Goal: Task Accomplishment & Management: Manage account settings

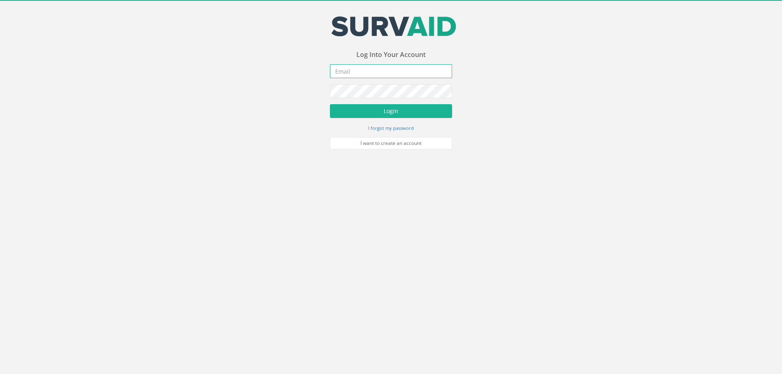
click at [343, 75] on input "email" at bounding box center [391, 71] width 122 height 14
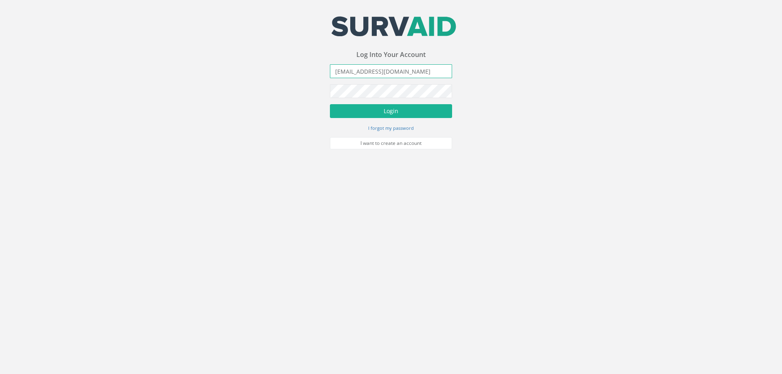
type input "[EMAIL_ADDRESS][DOMAIN_NAME]"
click at [330, 104] on button "Login" at bounding box center [391, 111] width 122 height 14
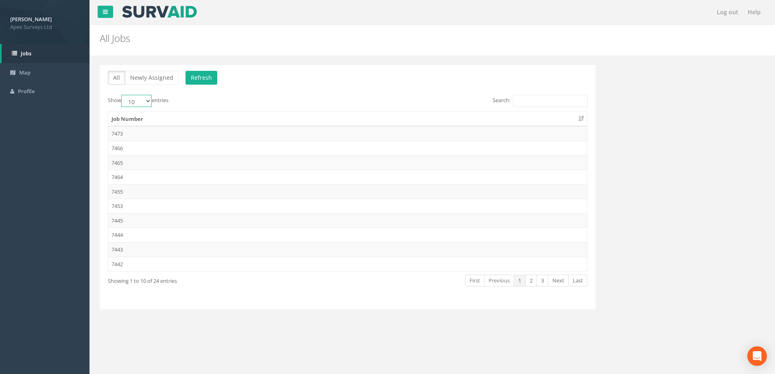
click at [147, 101] on select "10 25 50 100" at bounding box center [136, 101] width 31 height 12
select select "100"
click at [123, 95] on select "10 25 50 100" at bounding box center [136, 101] width 31 height 12
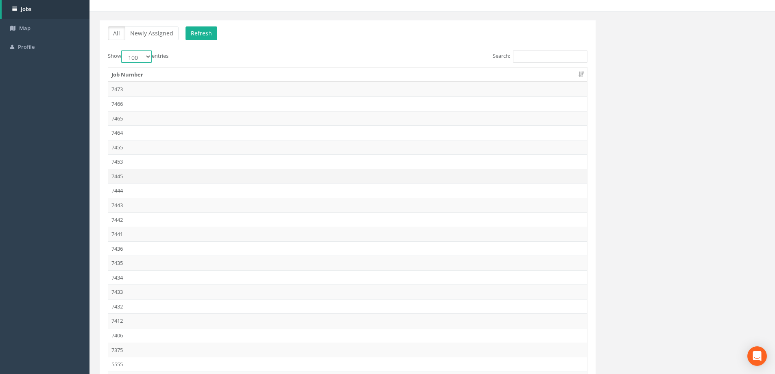
scroll to position [163, 0]
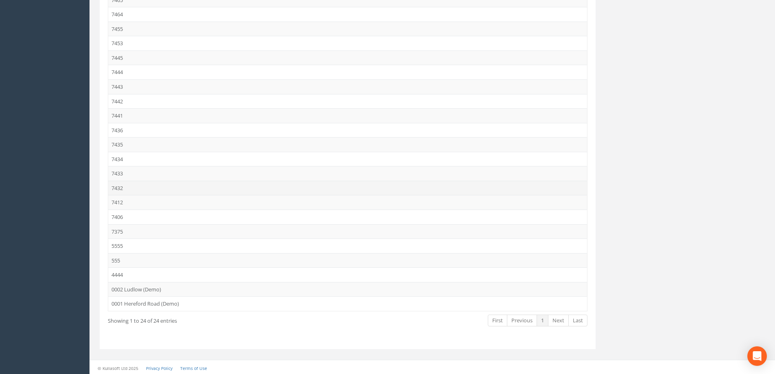
click at [114, 186] on td "7432" at bounding box center [347, 188] width 479 height 15
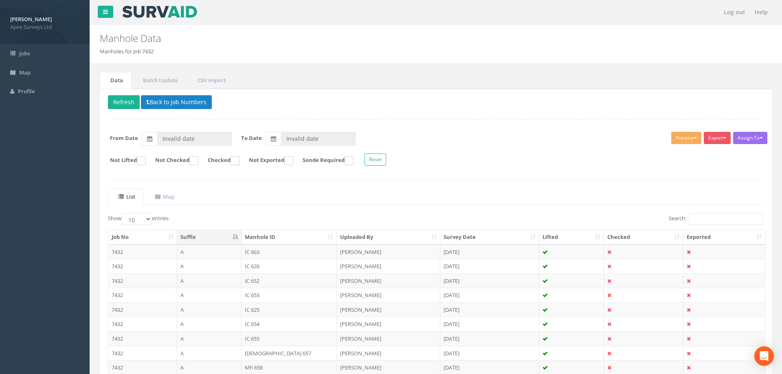
type input "[DATE]"
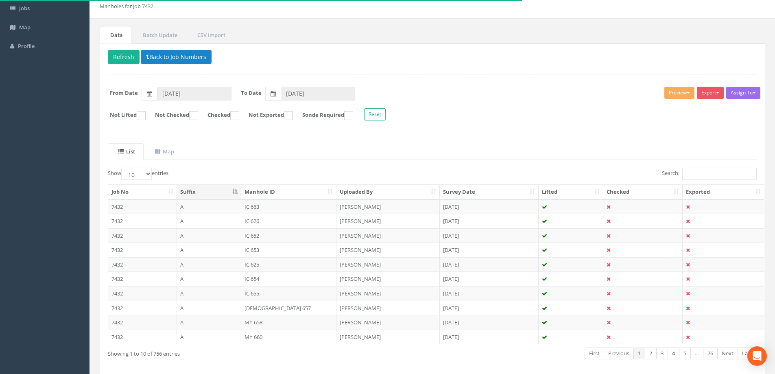
scroll to position [80, 0]
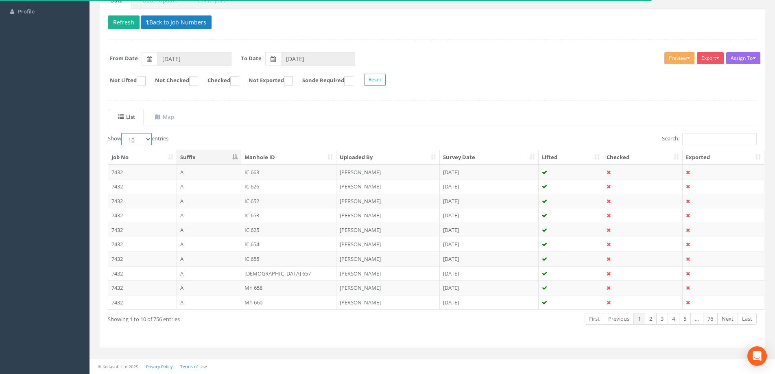
click at [148, 139] on select "10 25 50 100" at bounding box center [136, 139] width 31 height 12
select select "100"
click at [123, 133] on select "10 25 50 100" at bounding box center [136, 139] width 31 height 12
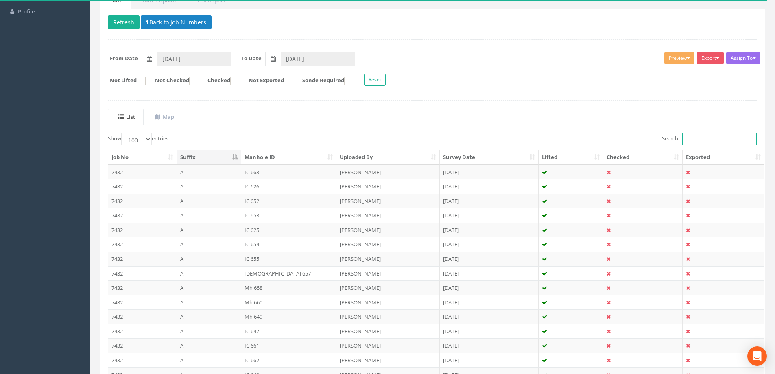
click at [694, 138] on input "Search:" at bounding box center [720, 139] width 74 height 12
drag, startPoint x: 464, startPoint y: 77, endPoint x: 464, endPoint y: 94, distance: 17.5
click at [464, 77] on form "Not Lifted Not Checked Checked Not Exported Sonde Required Reset" at bounding box center [432, 81] width 661 height 14
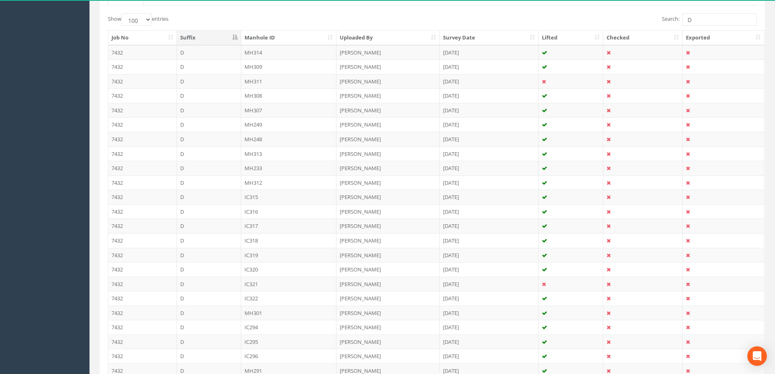
scroll to position [202, 0]
drag, startPoint x: 704, startPoint y: 17, endPoint x: 626, endPoint y: 24, distance: 78.1
click at [626, 24] on div "Search: D" at bounding box center [598, 18] width 319 height 14
type input "8"
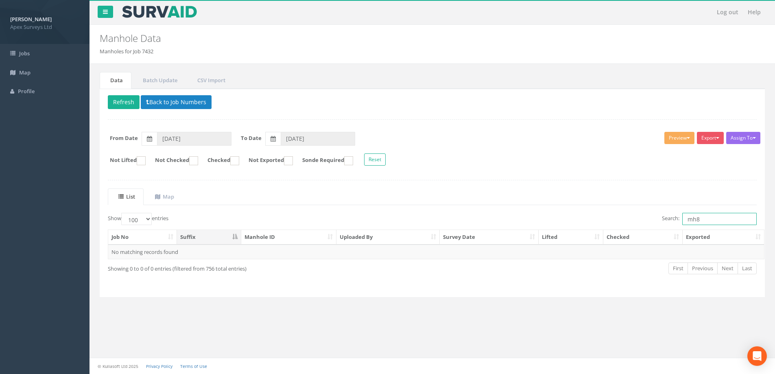
scroll to position [0, 0]
type input "m"
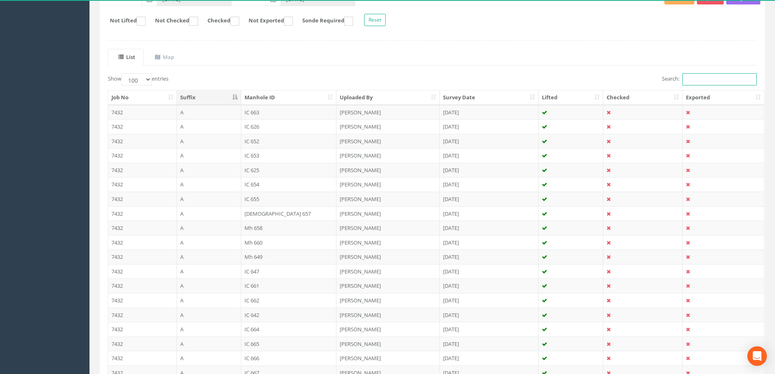
scroll to position [80, 0]
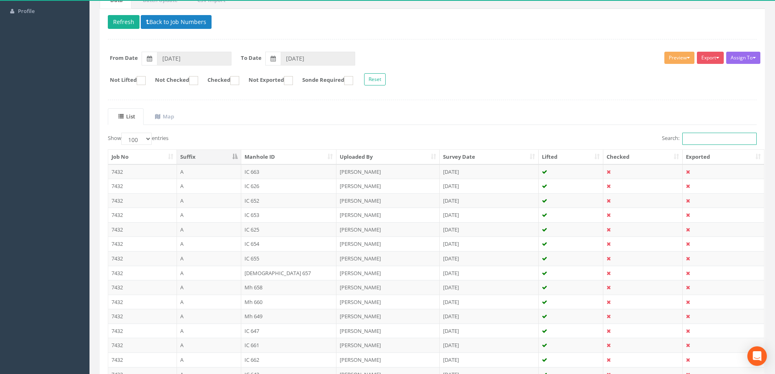
click at [687, 139] on input "Search:" at bounding box center [720, 139] width 74 height 12
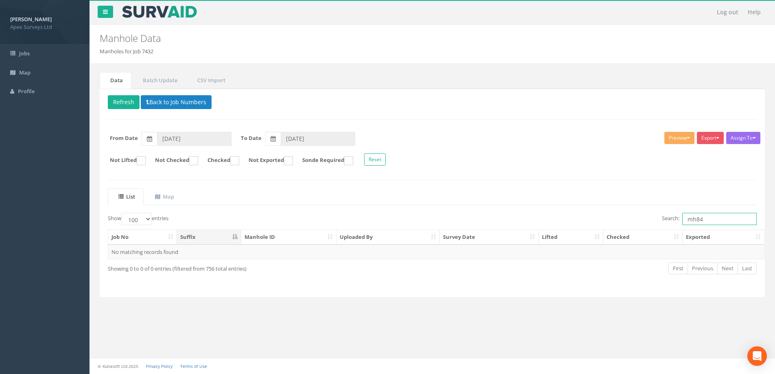
scroll to position [0, 0]
type input "m"
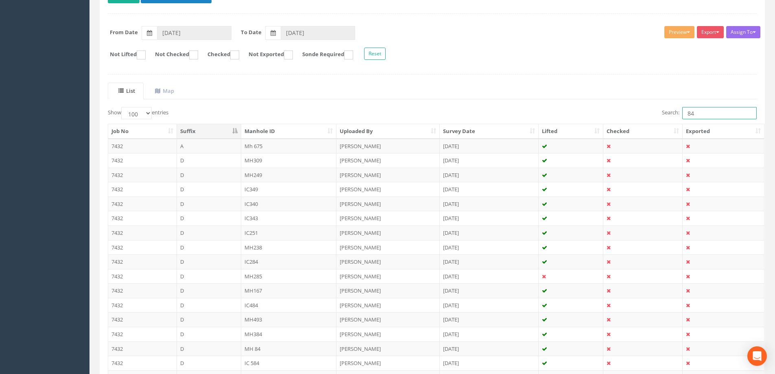
scroll to position [105, 0]
type input "8"
click at [480, 97] on ul "List Map" at bounding box center [432, 91] width 649 height 17
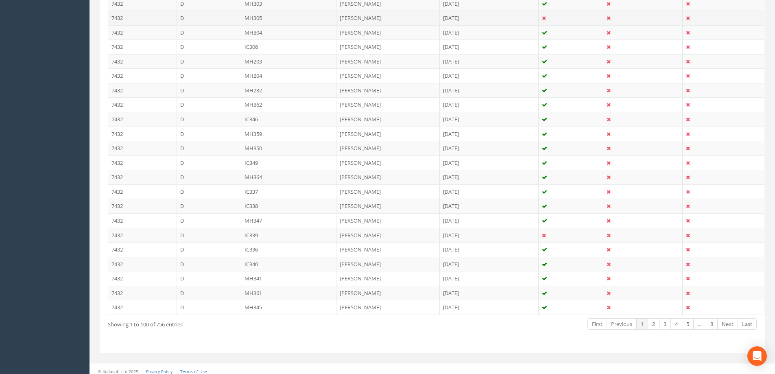
scroll to position [1383, 0]
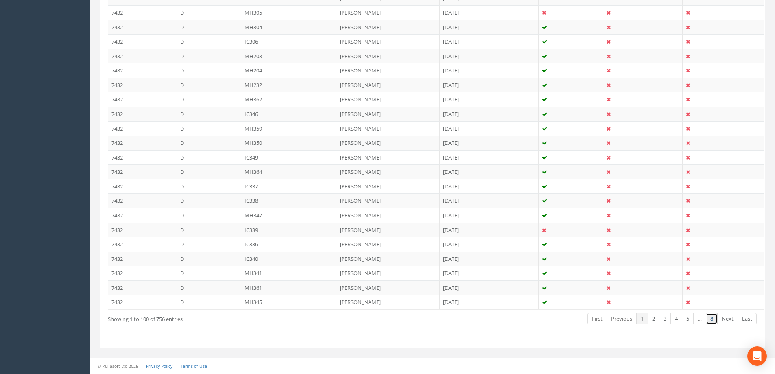
click at [711, 320] on link "8" at bounding box center [712, 319] width 12 height 12
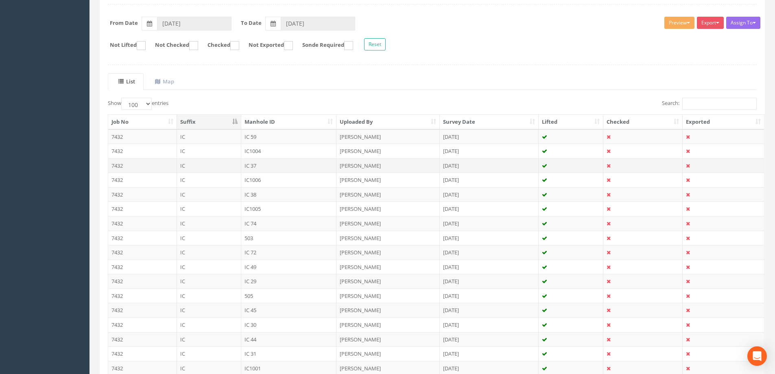
scroll to position [0, 0]
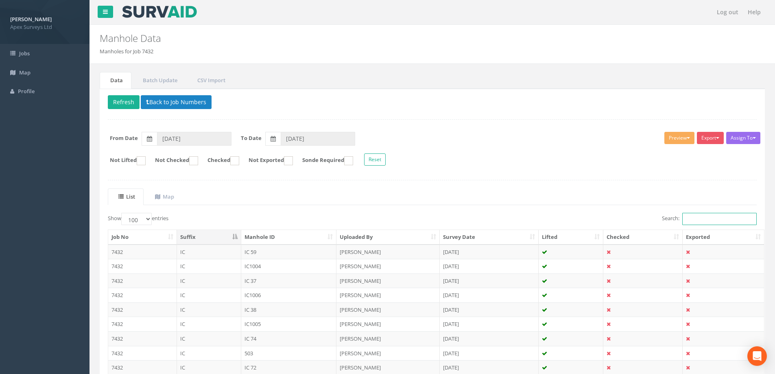
click at [693, 220] on input "Search:" at bounding box center [720, 219] width 74 height 12
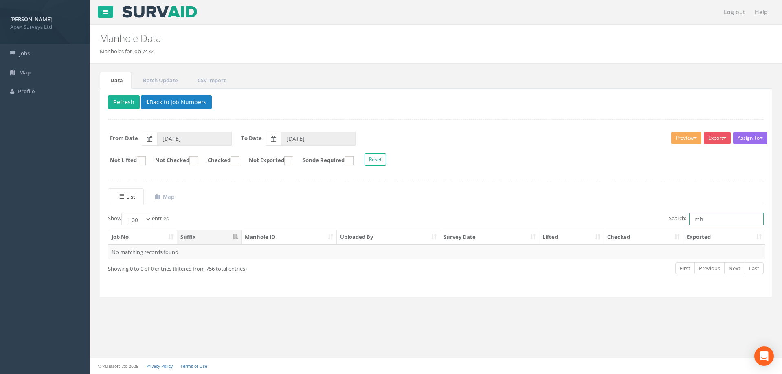
type input "m"
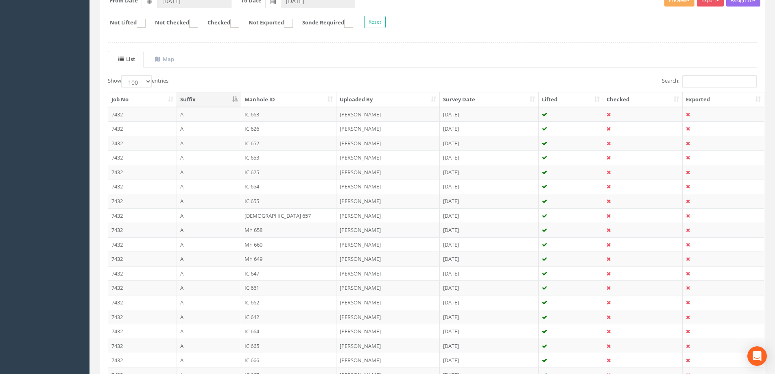
scroll to position [204, 0]
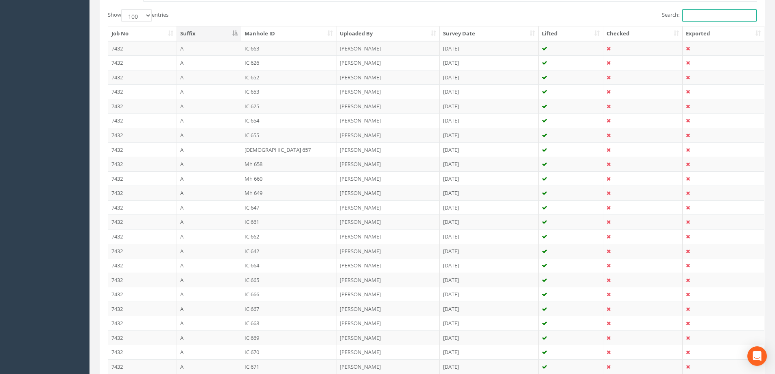
click at [699, 19] on input "Search:" at bounding box center [720, 15] width 74 height 12
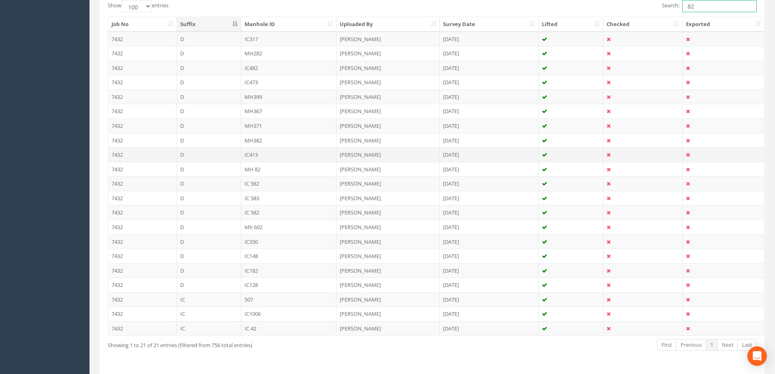
scroll to position [199, 0]
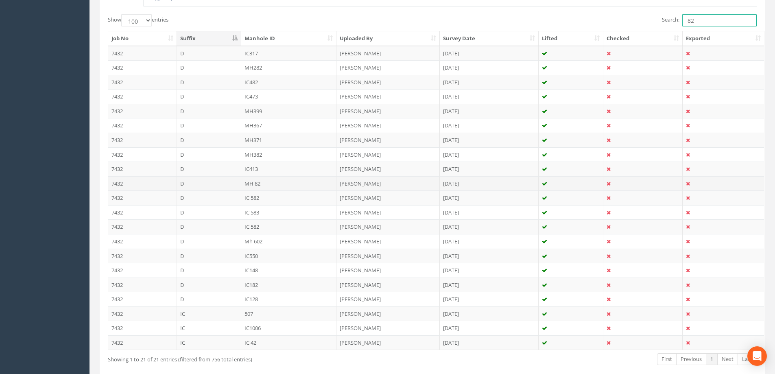
type input "82"
click at [350, 183] on td "[PERSON_NAME]" at bounding box center [388, 183] width 103 height 15
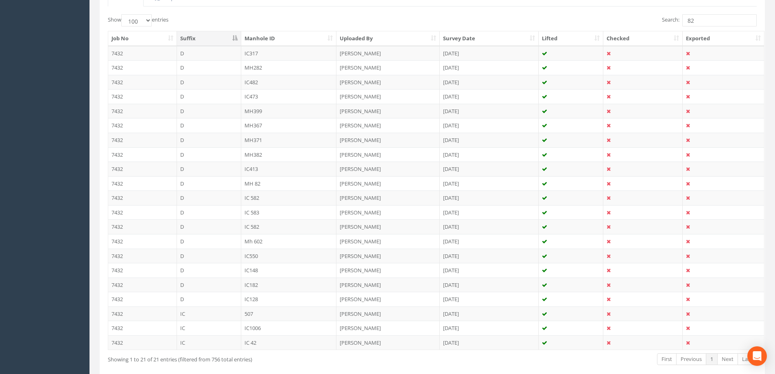
scroll to position [0, 0]
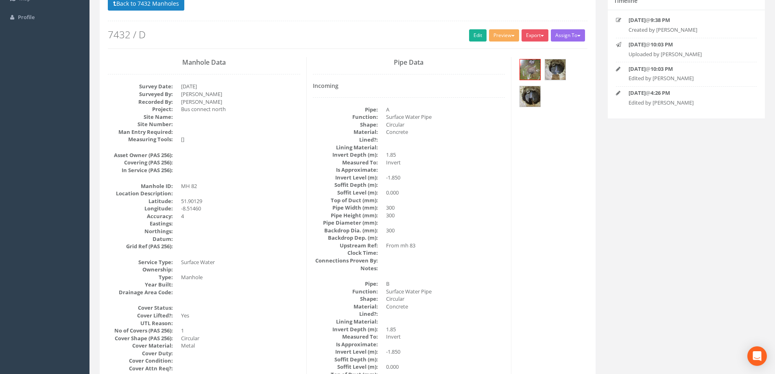
scroll to position [163, 0]
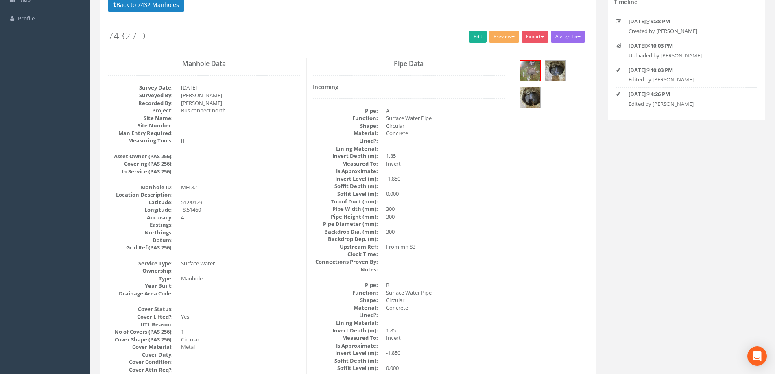
scroll to position [0, 0]
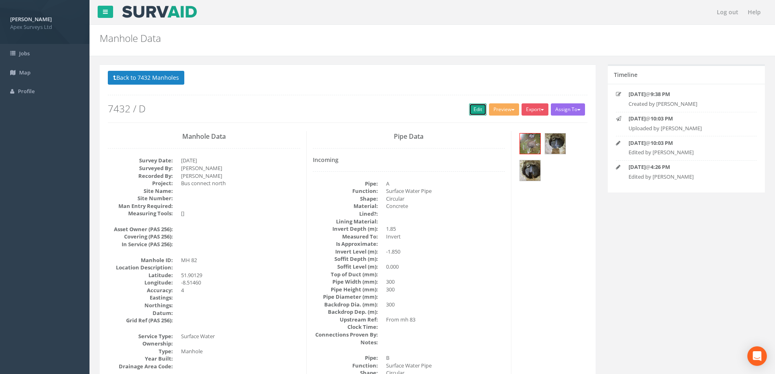
click at [472, 106] on link "Edit" at bounding box center [478, 109] width 18 height 12
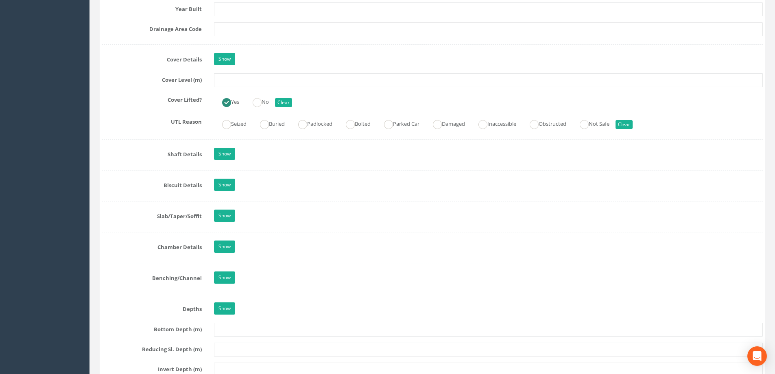
scroll to position [570, 0]
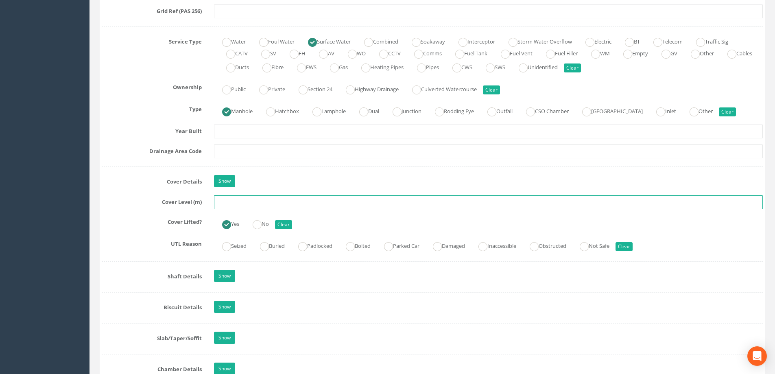
click at [245, 202] on input "text" at bounding box center [488, 202] width 549 height 14
type input "99.66"
click at [138, 196] on label "Cover Level (m)" at bounding box center [152, 200] width 112 height 11
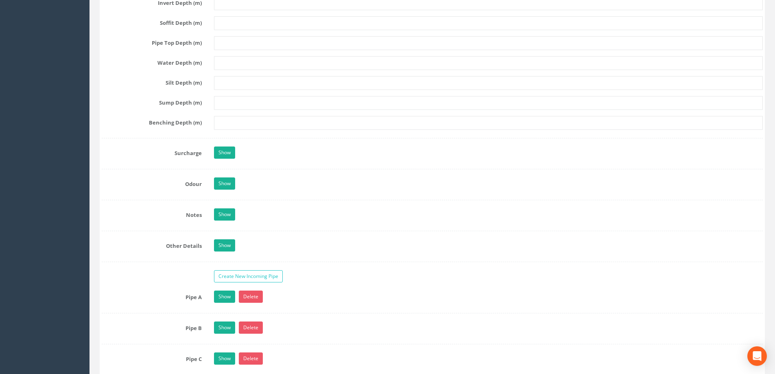
scroll to position [1262, 0]
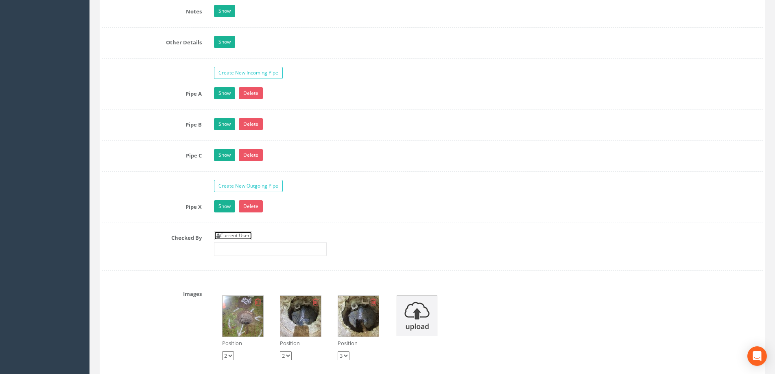
drag, startPoint x: 240, startPoint y: 234, endPoint x: 231, endPoint y: 234, distance: 9.0
click at [240, 234] on link "Current User" at bounding box center [233, 235] width 38 height 9
type input "[PERSON_NAME]"
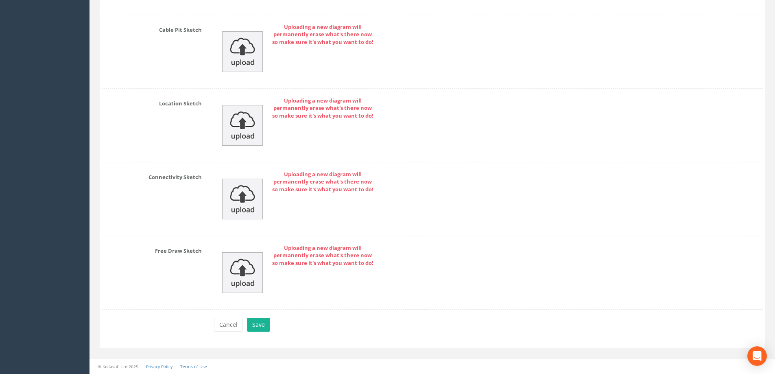
scroll to position [1810, 0]
click at [256, 323] on button "Save" at bounding box center [258, 324] width 23 height 14
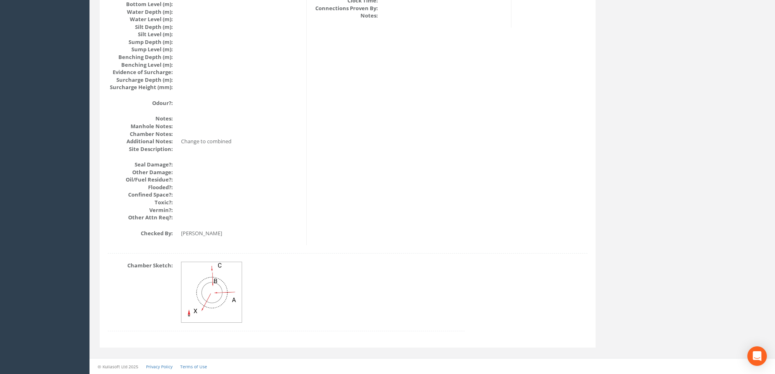
scroll to position [881, 0]
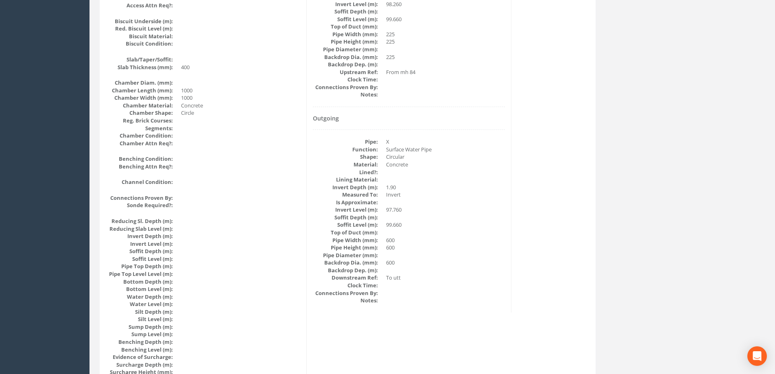
scroll to position [759, 0]
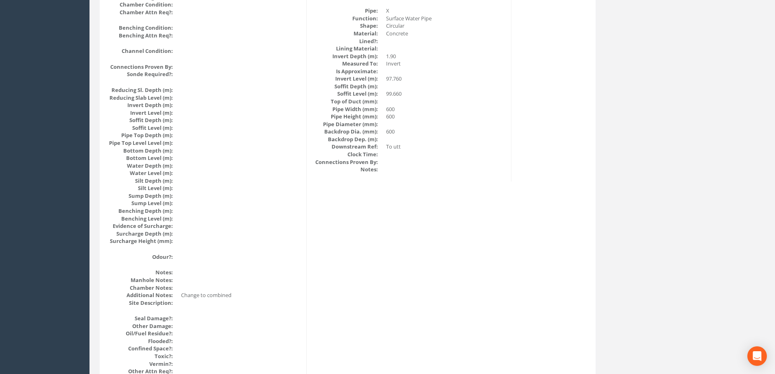
scroll to position [678, 0]
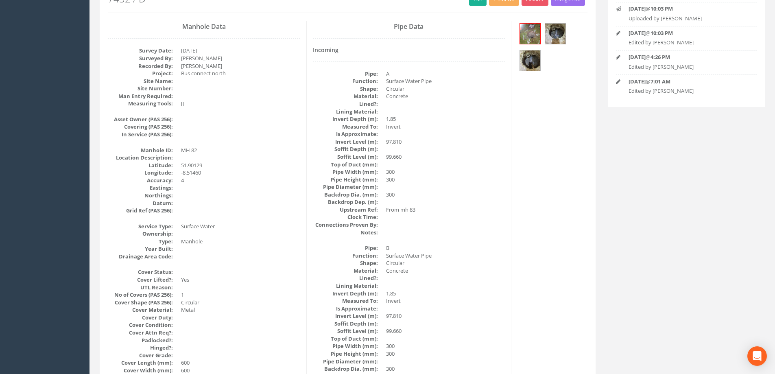
scroll to position [108, 0]
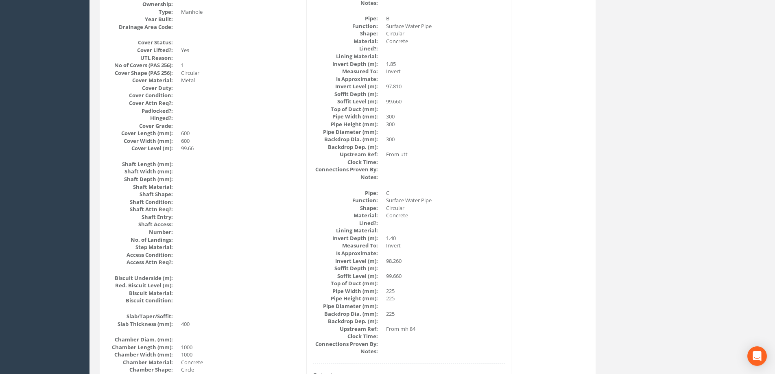
scroll to position [326, 0]
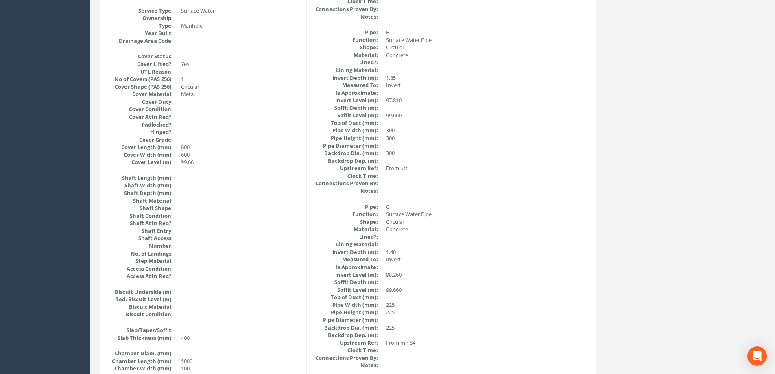
click at [595, 160] on div "Back to 7432 Manholes Back to Map Assign To No Companies Added Export Heathrow …" at bounding box center [348, 321] width 496 height 1165
click at [550, 211] on div "Manhole Data Survey Date: [DATE] Surveyed By: [PERSON_NAME] Recorded By: [PERSO…" at bounding box center [348, 302] width 492 height 995
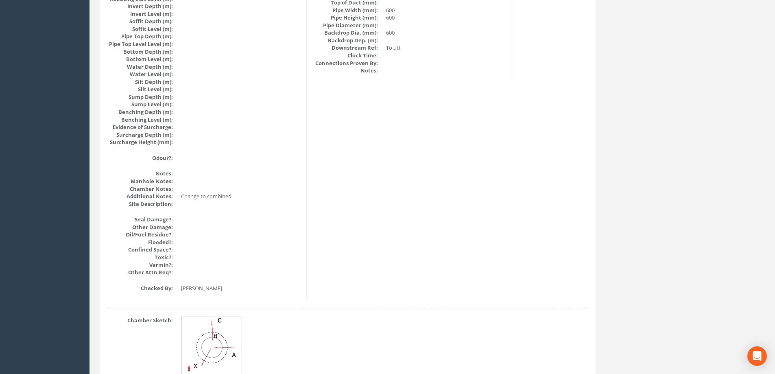
scroll to position [881, 0]
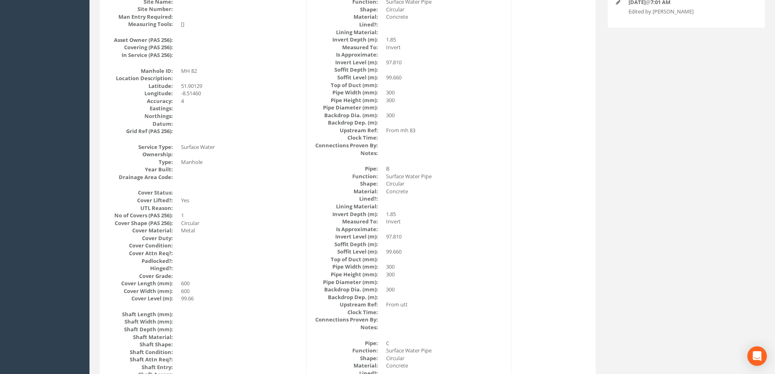
scroll to position [0, 0]
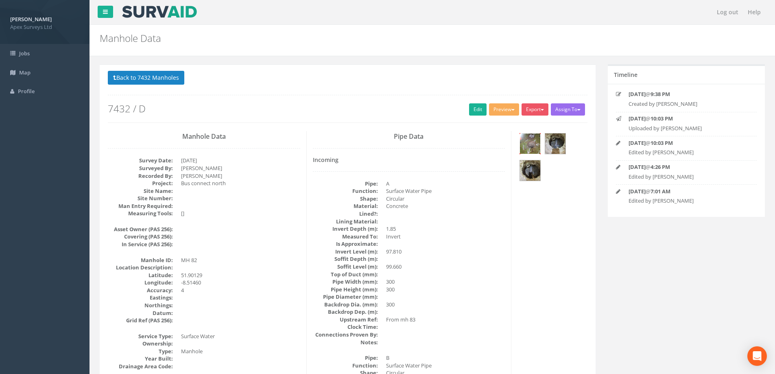
click at [533, 140] on img at bounding box center [530, 144] width 20 height 20
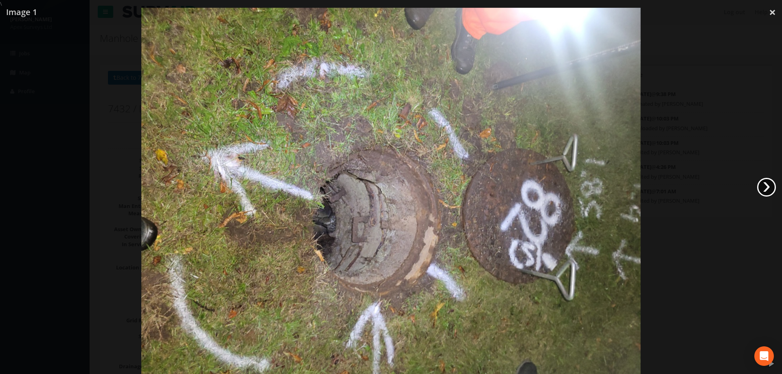
click at [765, 182] on link "›" at bounding box center [766, 187] width 19 height 19
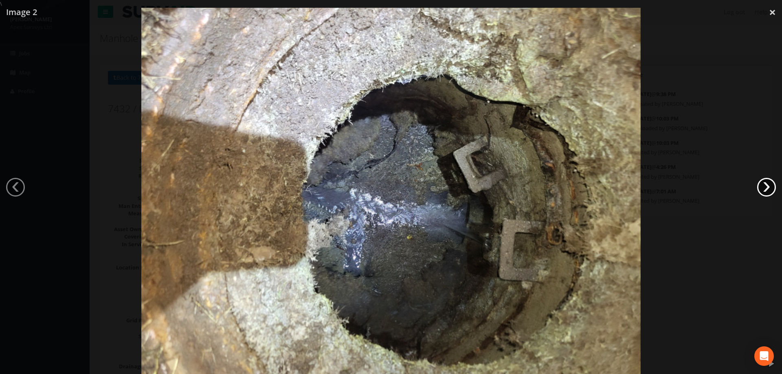
click at [765, 182] on link "›" at bounding box center [766, 187] width 19 height 19
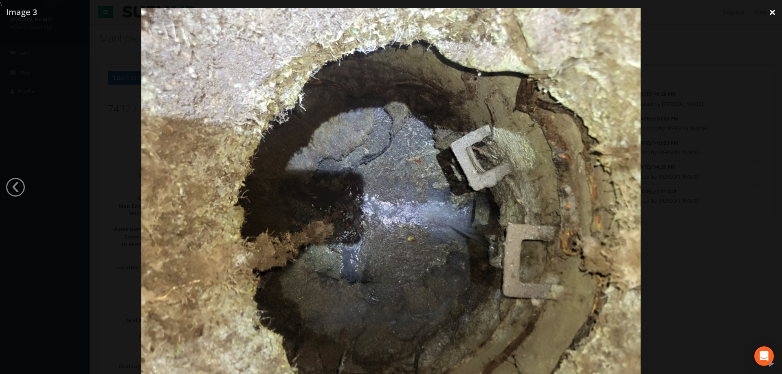
click at [771, 8] on link "×" at bounding box center [771, 12] width 19 height 24
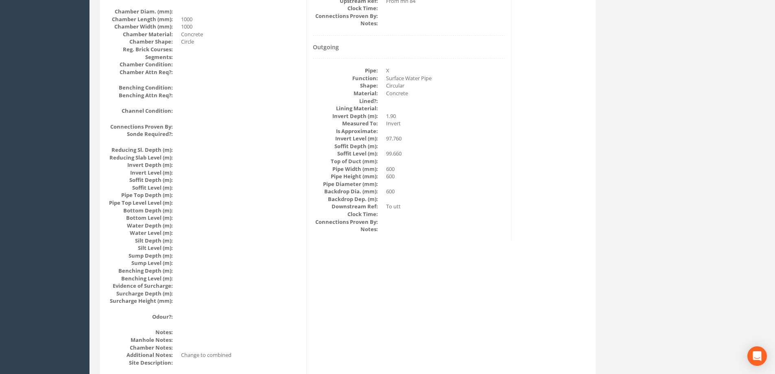
scroll to position [651, 0]
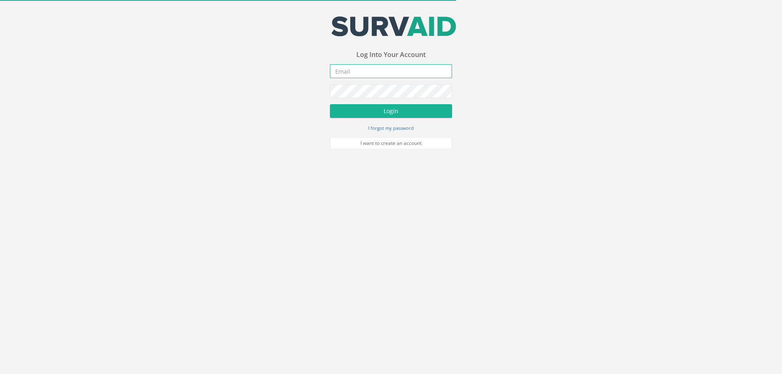
click at [364, 73] on input "email" at bounding box center [391, 71] width 122 height 14
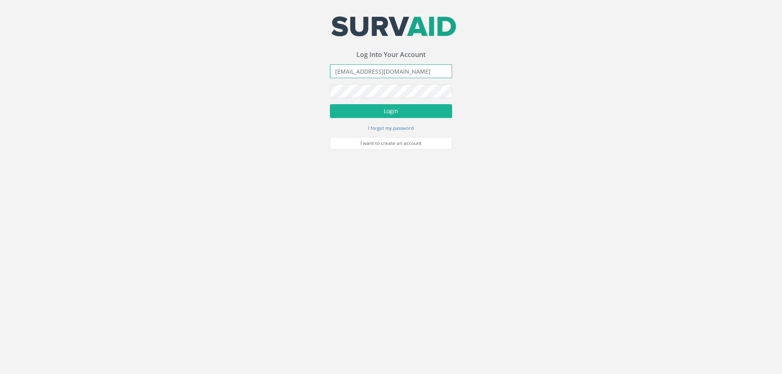
type input "[EMAIL_ADDRESS][DOMAIN_NAME]"
click at [330, 104] on button "Login" at bounding box center [391, 111] width 122 height 14
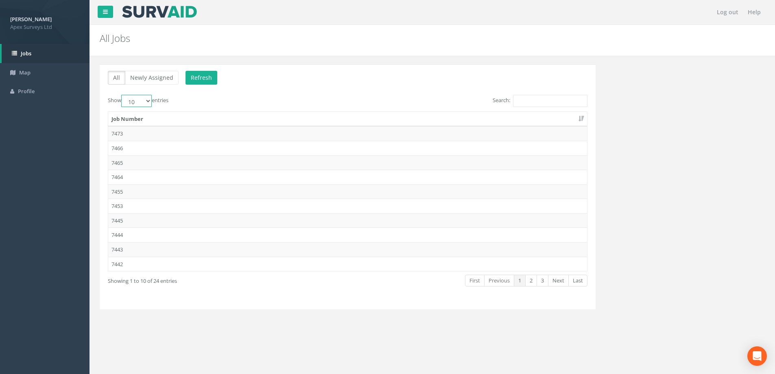
click at [148, 101] on select "10 25 50 100" at bounding box center [136, 101] width 31 height 12
select select "100"
click at [123, 95] on select "10 25 50 100" at bounding box center [136, 101] width 31 height 12
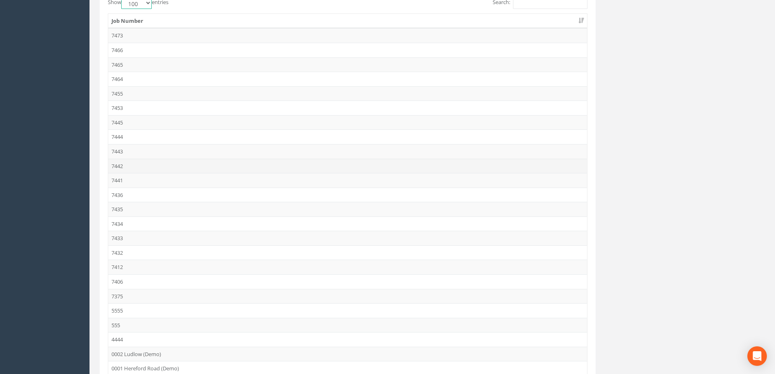
scroll to position [163, 0]
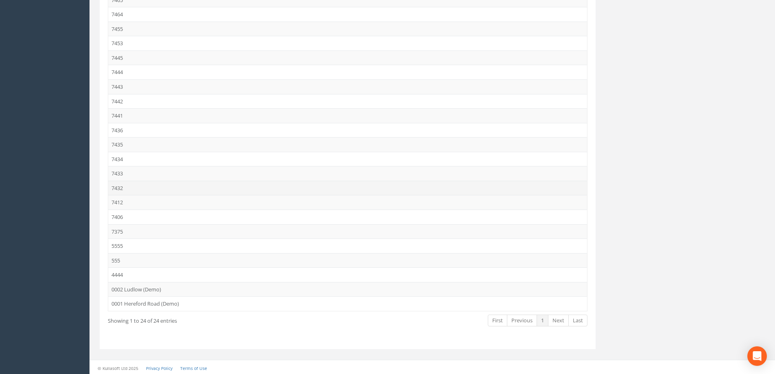
click at [118, 188] on td "7432" at bounding box center [347, 188] width 479 height 15
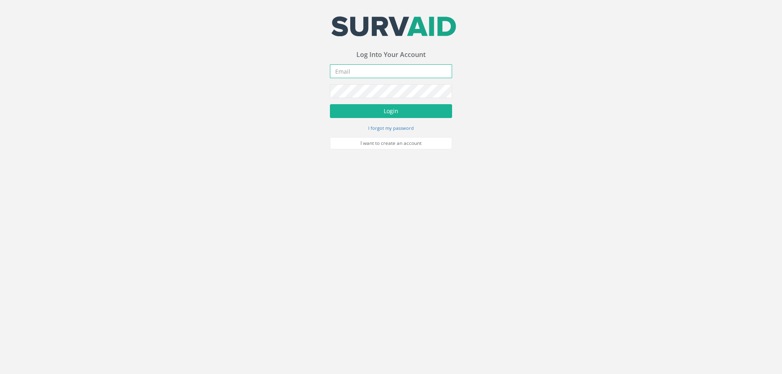
click at [359, 72] on input "email" at bounding box center [391, 71] width 122 height 14
type input "[EMAIL_ADDRESS][DOMAIN_NAME]"
click at [330, 104] on button "Login" at bounding box center [391, 111] width 122 height 14
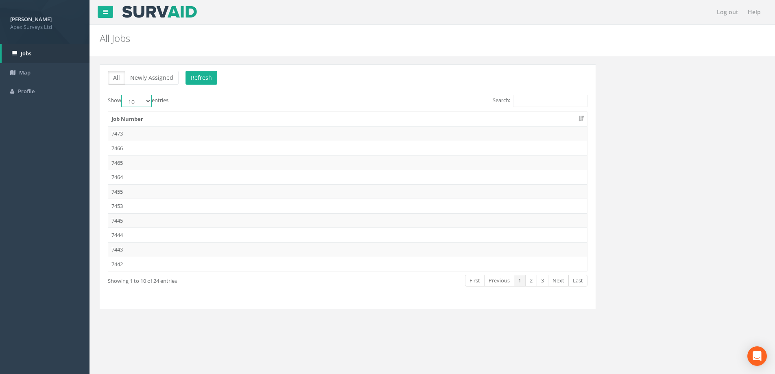
click at [146, 101] on select "10 25 50 100" at bounding box center [136, 101] width 31 height 12
select select "100"
click at [123, 95] on select "10 25 50 100" at bounding box center [136, 101] width 31 height 12
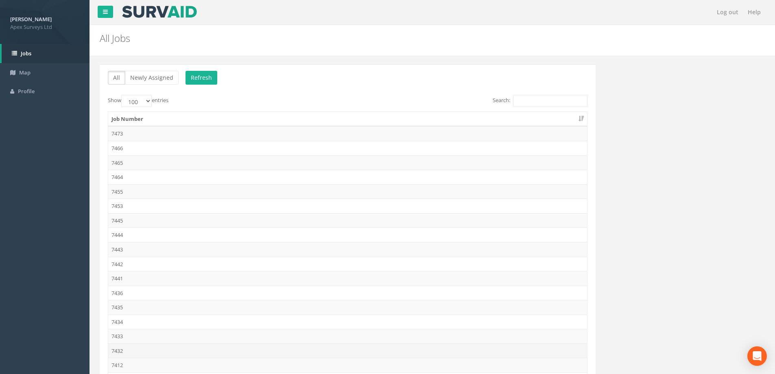
click at [123, 349] on td "7432" at bounding box center [347, 351] width 479 height 15
